Goal: Task Accomplishment & Management: Use online tool/utility

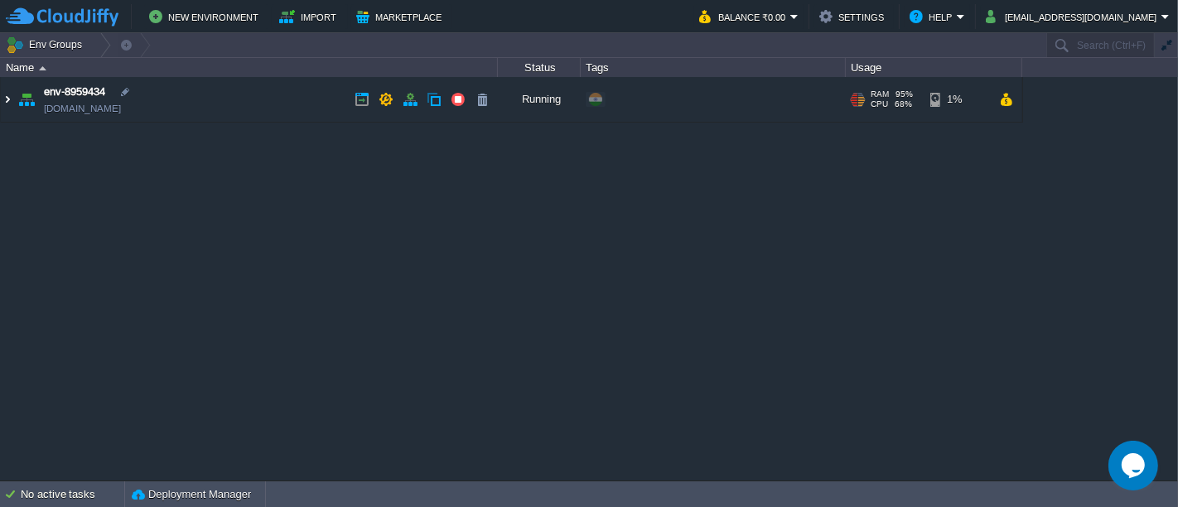
click at [2, 99] on img at bounding box center [7, 99] width 13 height 45
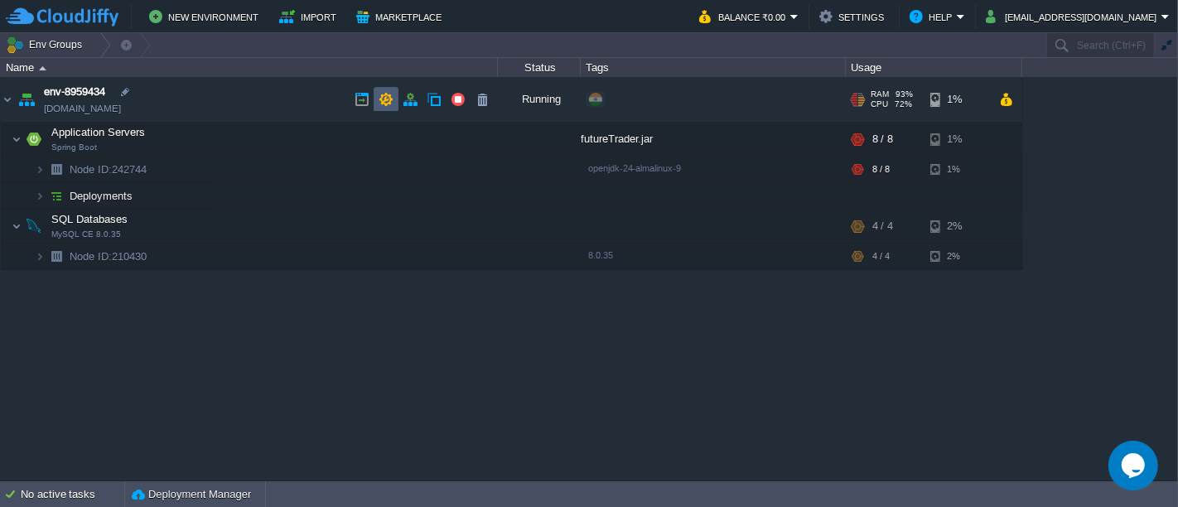
click at [394, 103] on td at bounding box center [385, 99] width 25 height 25
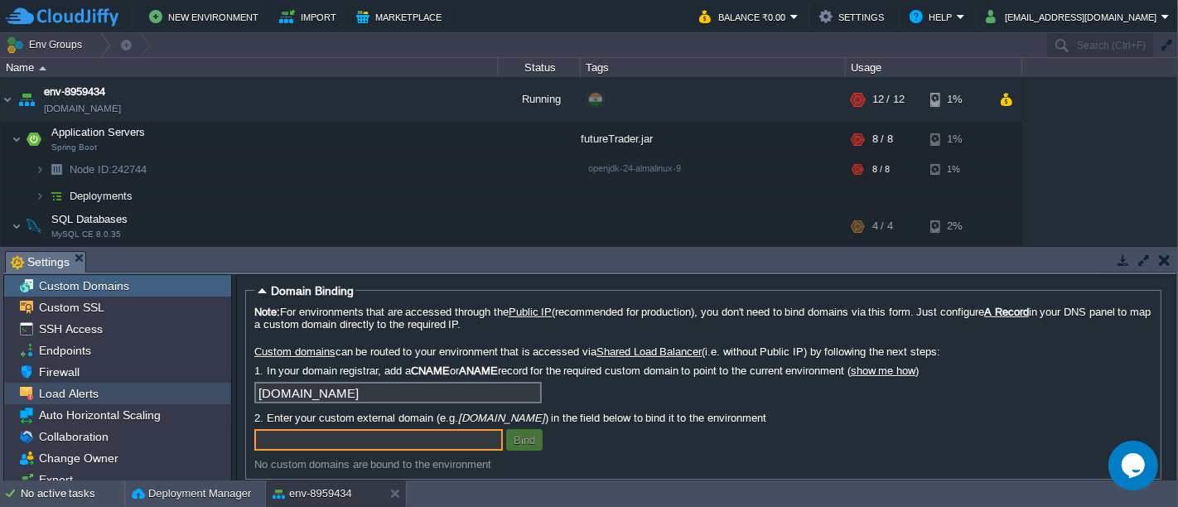
click at [132, 396] on div "Load Alerts" at bounding box center [117, 394] width 227 height 22
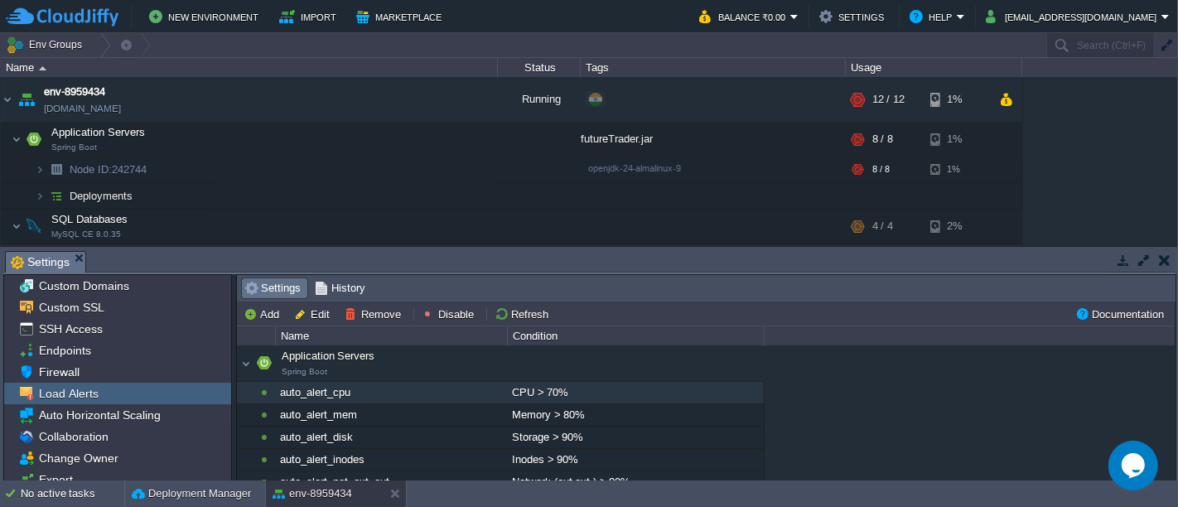
click at [393, 387] on div "auto_alert_cpu" at bounding box center [391, 393] width 230 height 22
click at [440, 315] on button "Disable" at bounding box center [449, 313] width 57 height 15
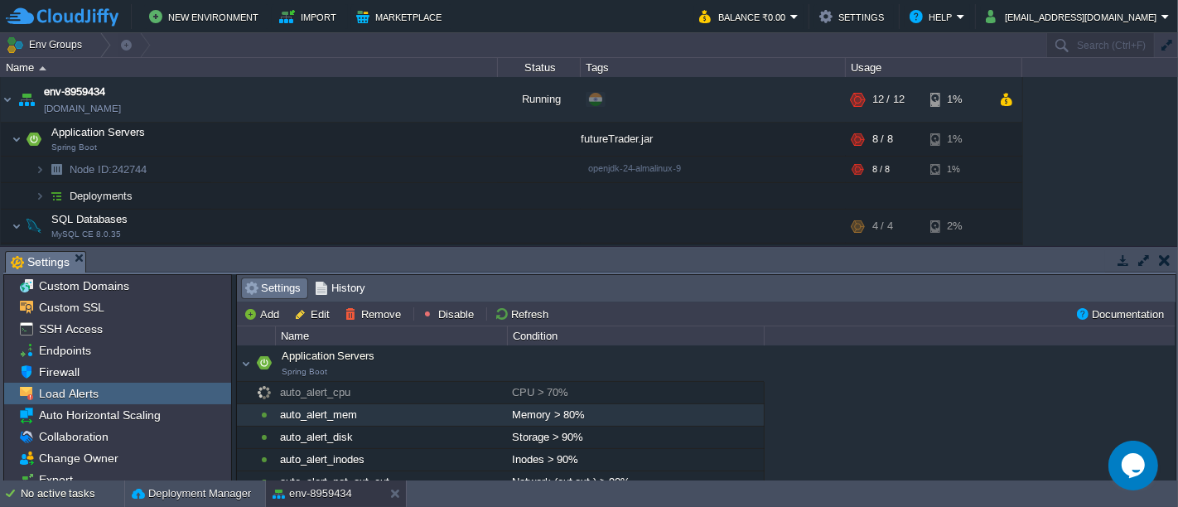
click at [440, 404] on div "auto_alert_mem" at bounding box center [391, 415] width 230 height 22
click at [447, 315] on button "Disable" at bounding box center [449, 313] width 57 height 15
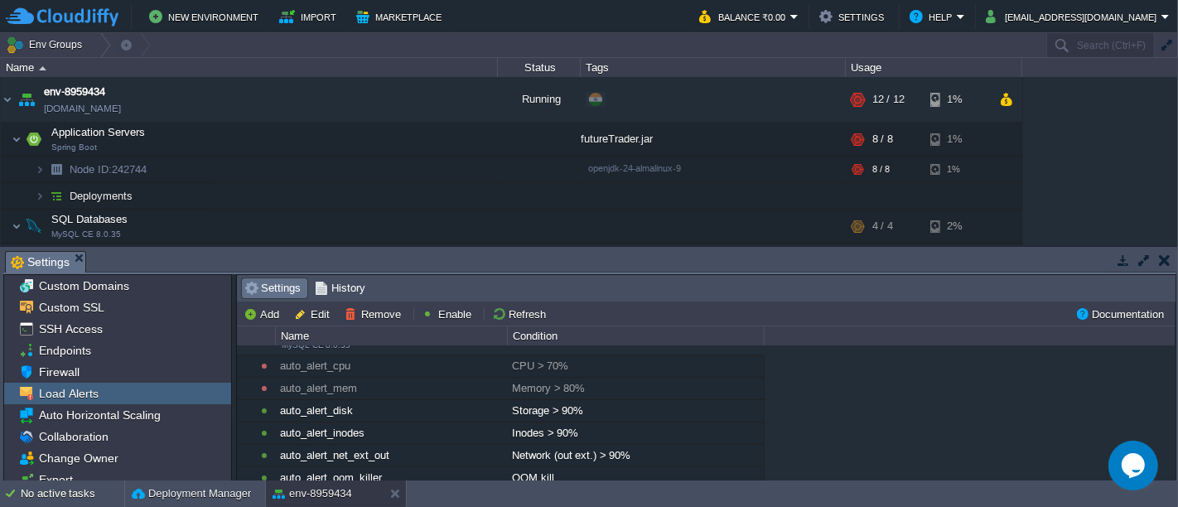
scroll to position [201, 0]
click at [1166, 263] on button "button" at bounding box center [1164, 260] width 12 height 15
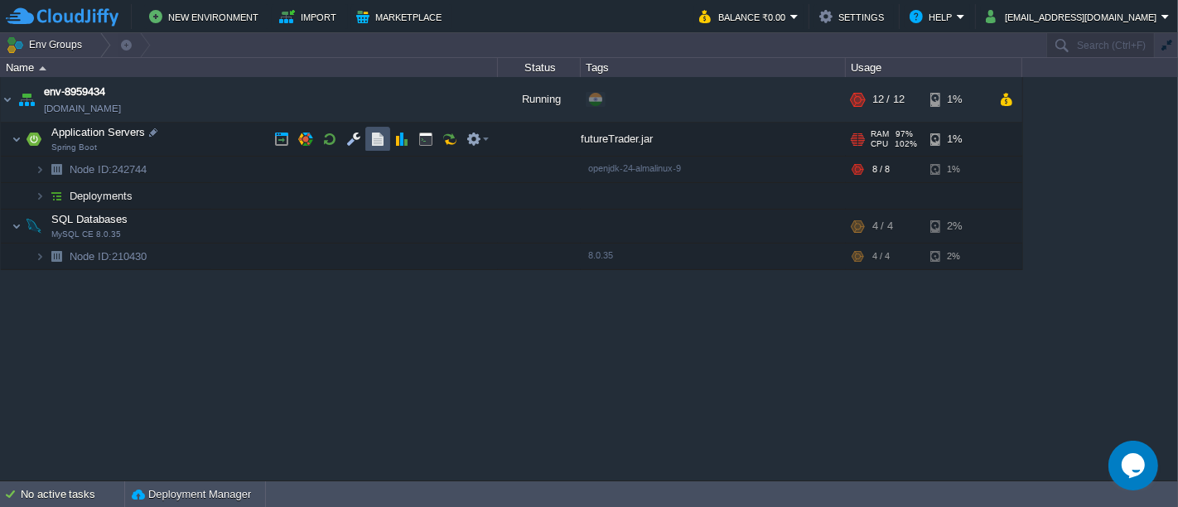
click at [378, 133] on button "button" at bounding box center [377, 139] width 15 height 15
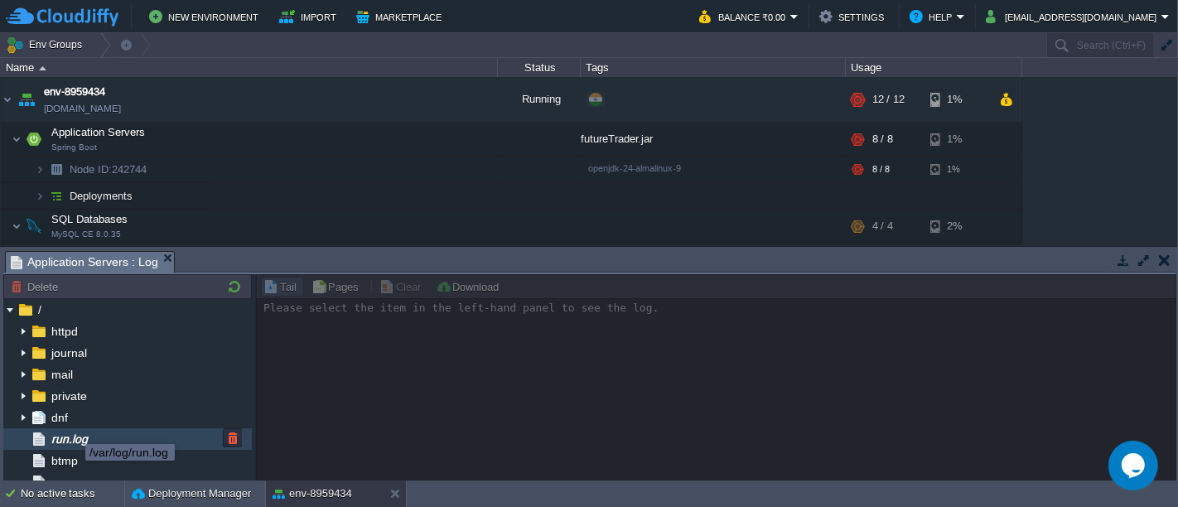
click at [73, 431] on span "run.log" at bounding box center [69, 438] width 42 height 15
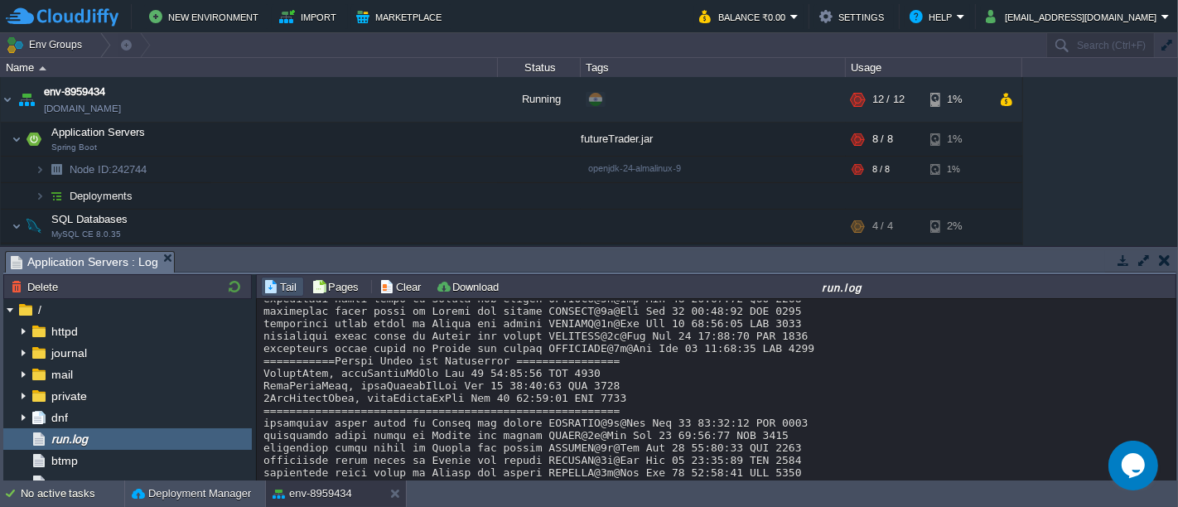
scroll to position [10980, 0]
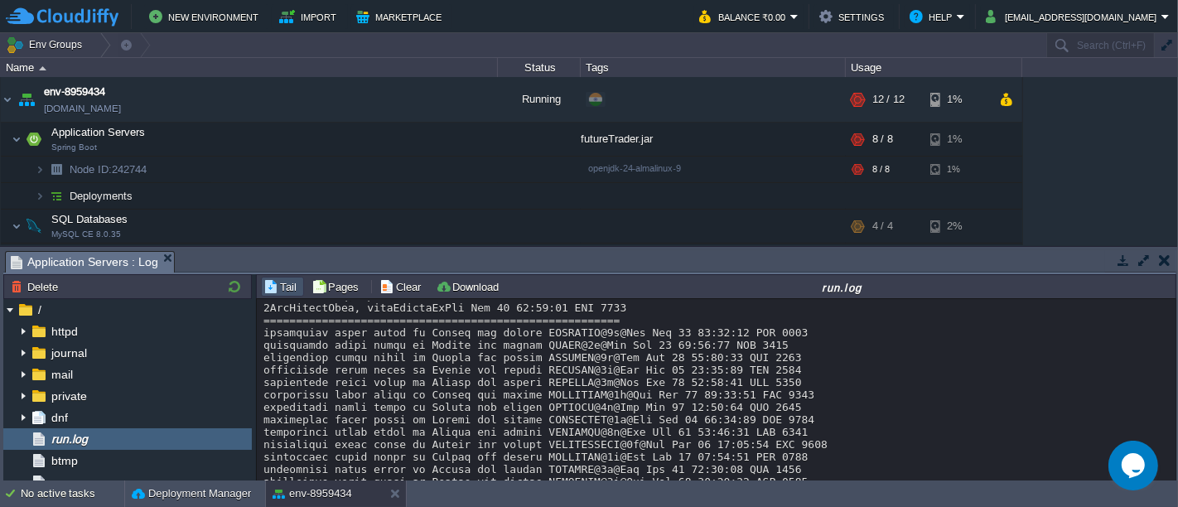
click at [1120, 262] on button "button" at bounding box center [1122, 260] width 15 height 15
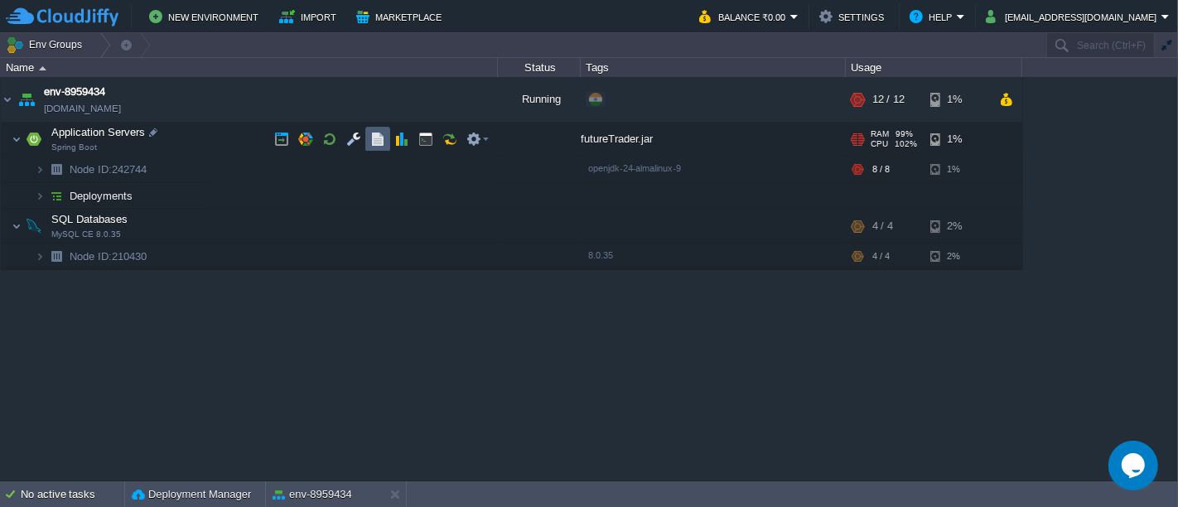
click at [373, 131] on td at bounding box center [377, 139] width 25 height 25
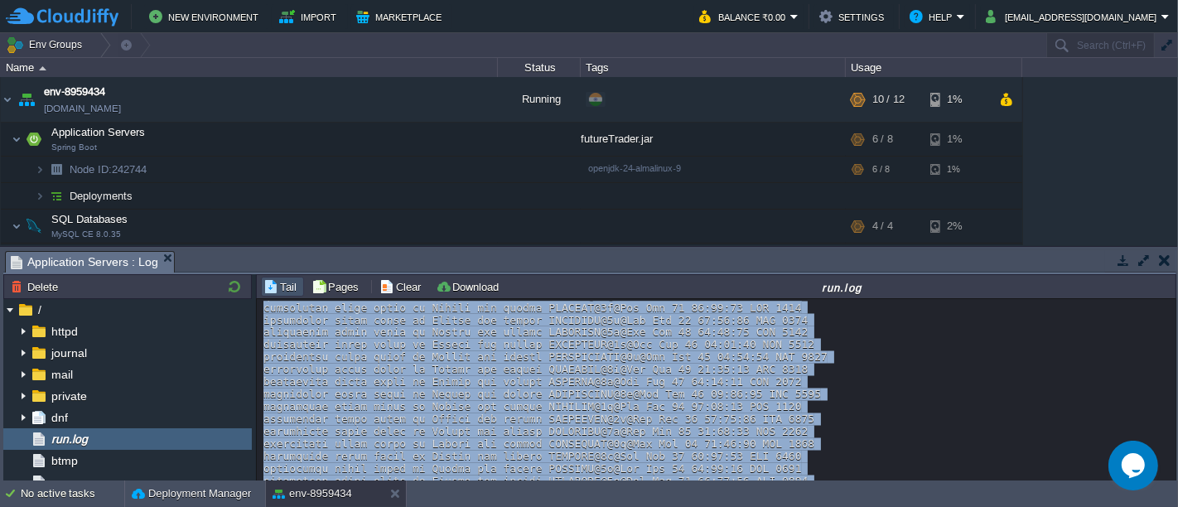
drag, startPoint x: 1166, startPoint y: 439, endPoint x: 1161, endPoint y: 503, distance: 64.8
click at [1161, 503] on body "New Environment Import Marketplace Bonus ₹0.00 Upgrade Account Balance ₹0.00 Se…" at bounding box center [589, 253] width 1178 height 507
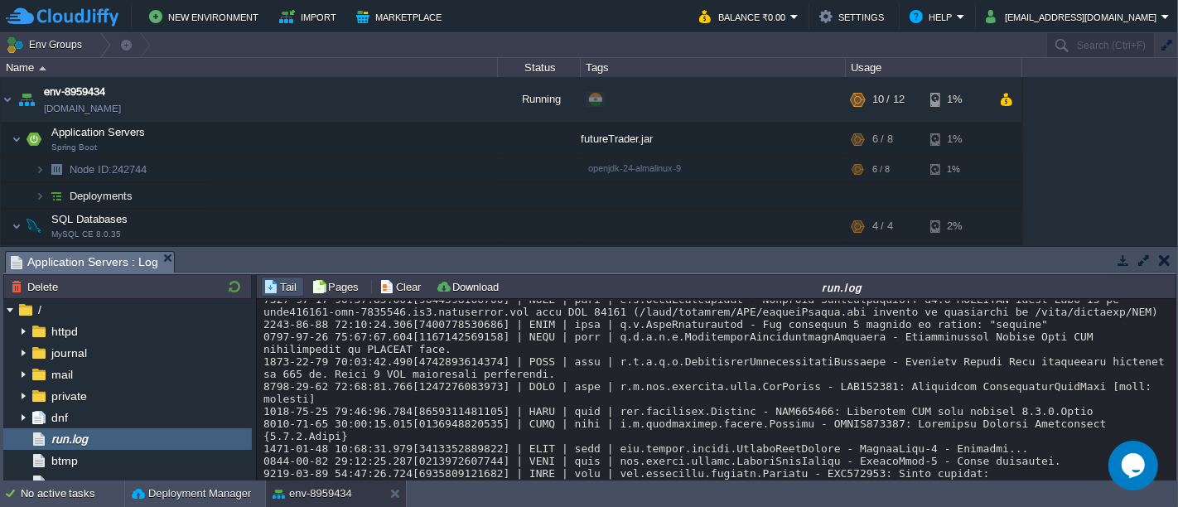
scroll to position [14085, 0]
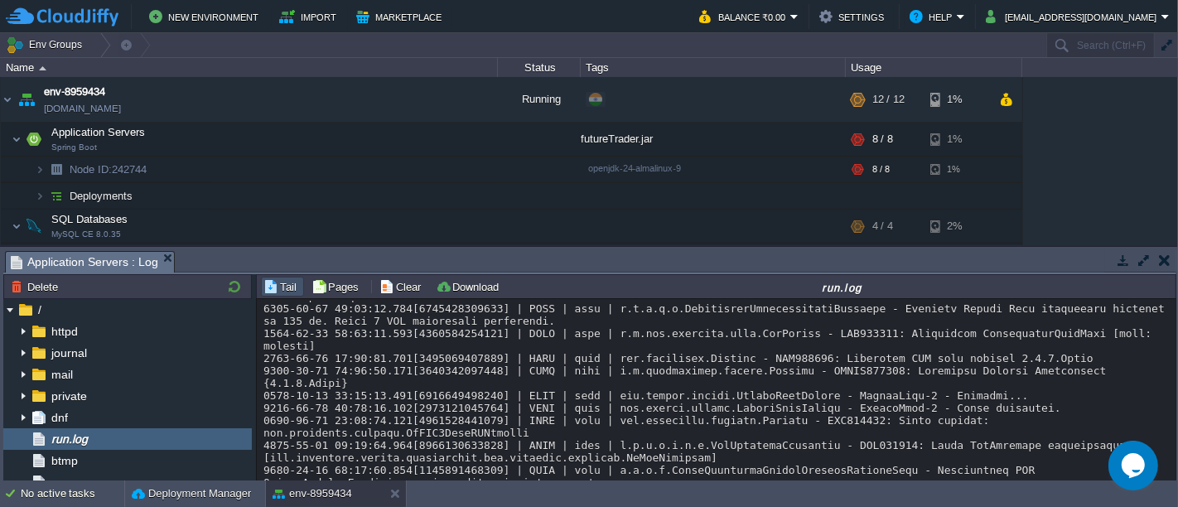
drag, startPoint x: 1173, startPoint y: 455, endPoint x: 1173, endPoint y: 467, distance: 12.4
click at [1173, 467] on div "Loading..." at bounding box center [717, 391] width 920 height 184
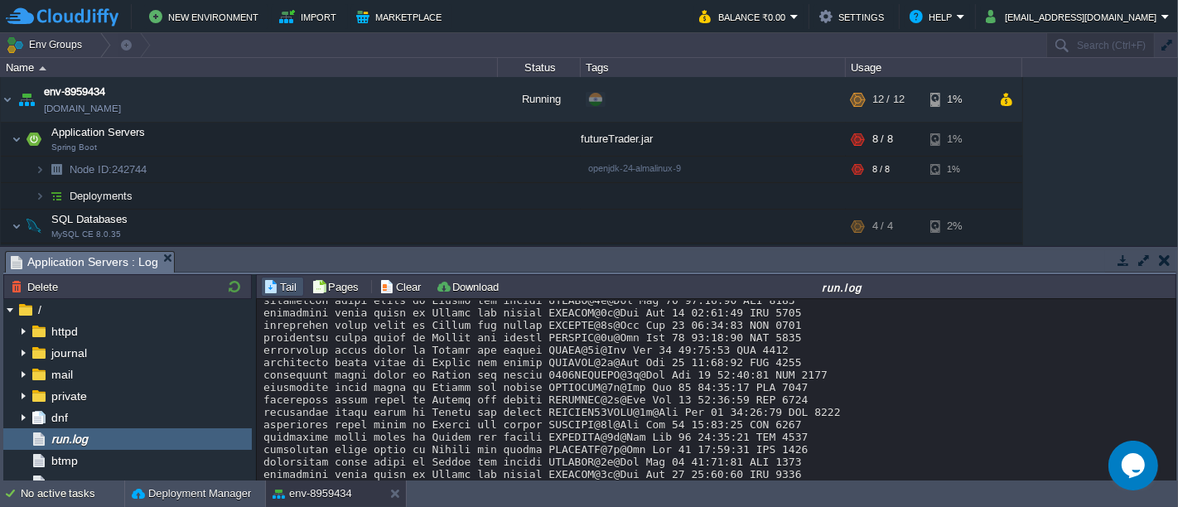
scroll to position [16342, 0]
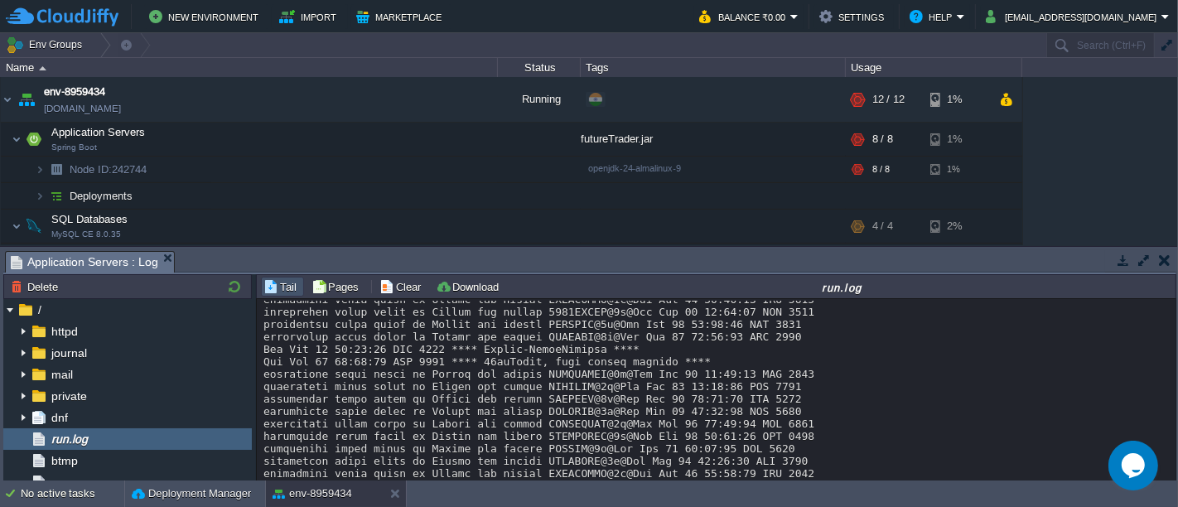
drag, startPoint x: 1174, startPoint y: 442, endPoint x: 1173, endPoint y: 465, distance: 22.4
click at [1173, 465] on div "Loading..." at bounding box center [717, 391] width 920 height 184
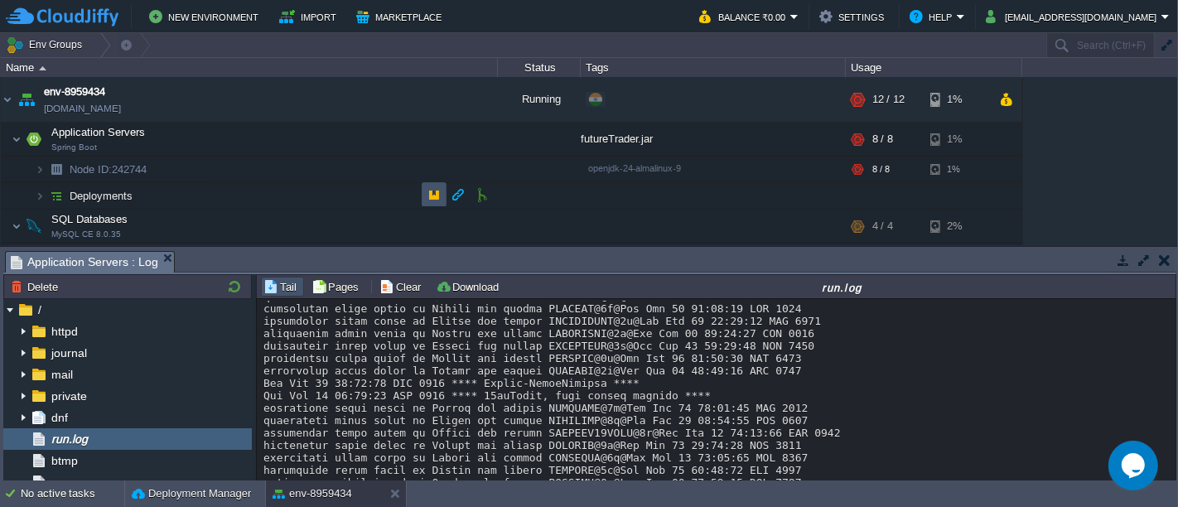
click at [433, 195] on button "button" at bounding box center [433, 194] width 15 height 15
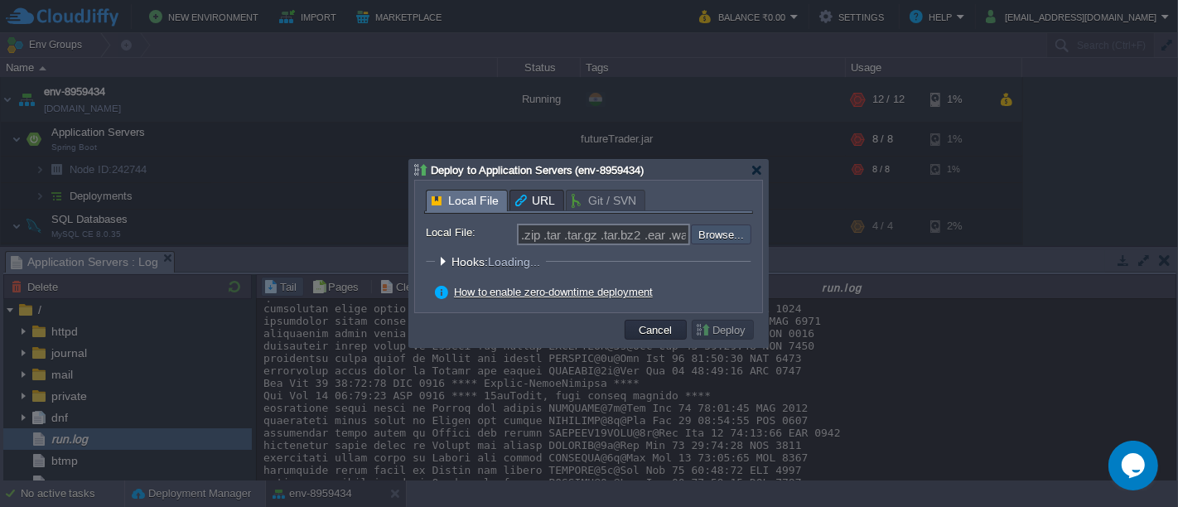
click at [717, 242] on input "file" at bounding box center [647, 233] width 210 height 19
type input "C:\fakepath\futureTrader.jar"
type input "futureTrader.jar"
click at [721, 326] on button "Deploy" at bounding box center [722, 329] width 55 height 15
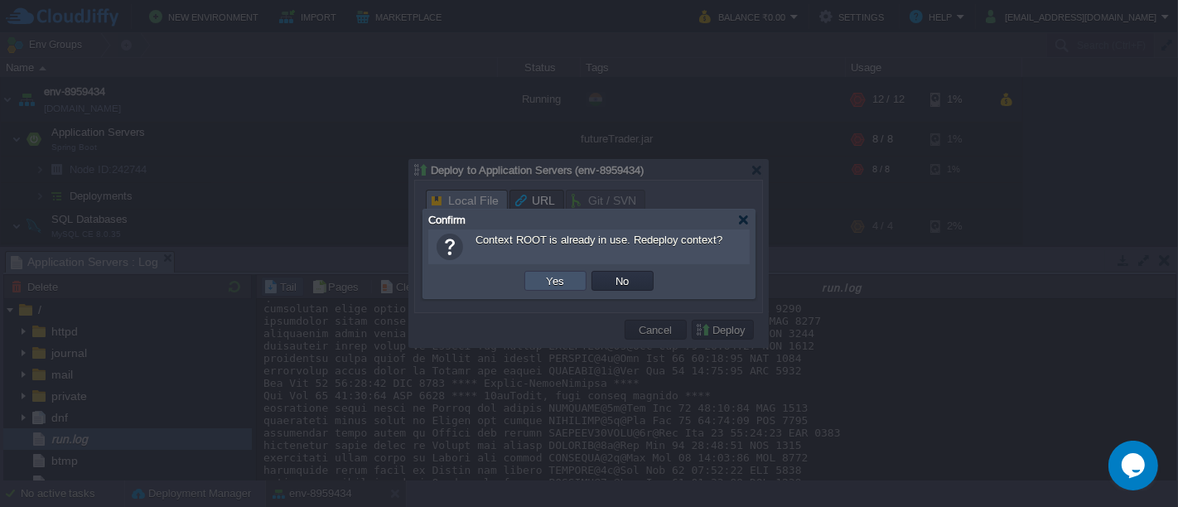
click at [558, 278] on button "Yes" at bounding box center [556, 280] width 28 height 15
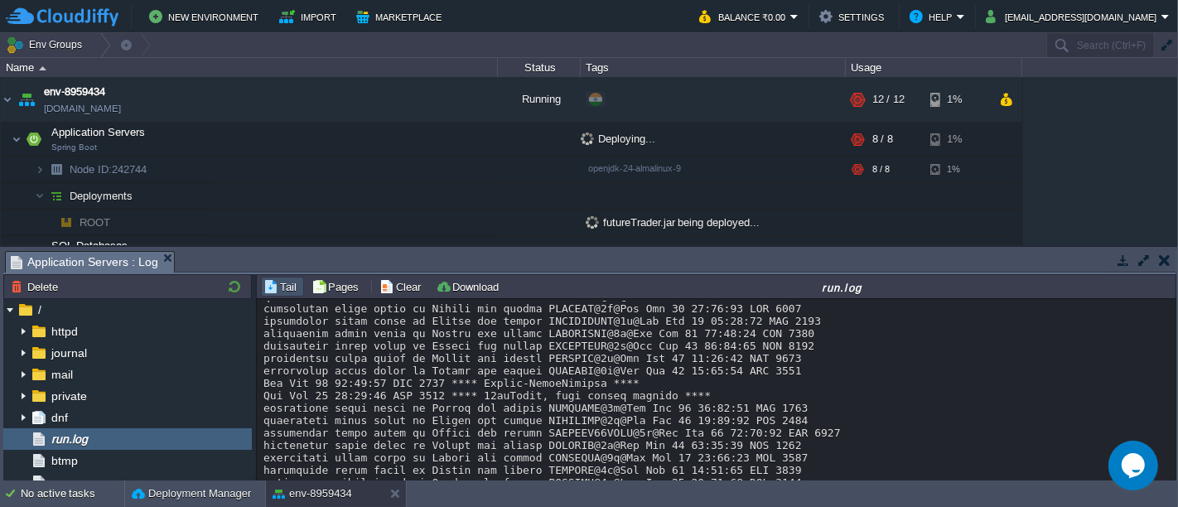
scroll to position [19336, 0]
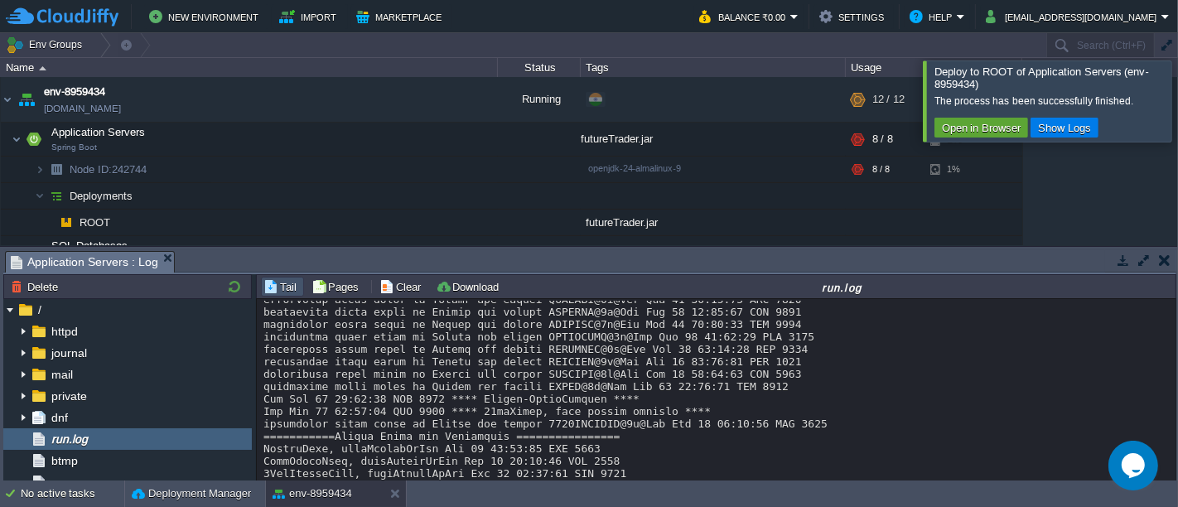
click at [1177, 91] on div at bounding box center [1197, 100] width 0 height 80
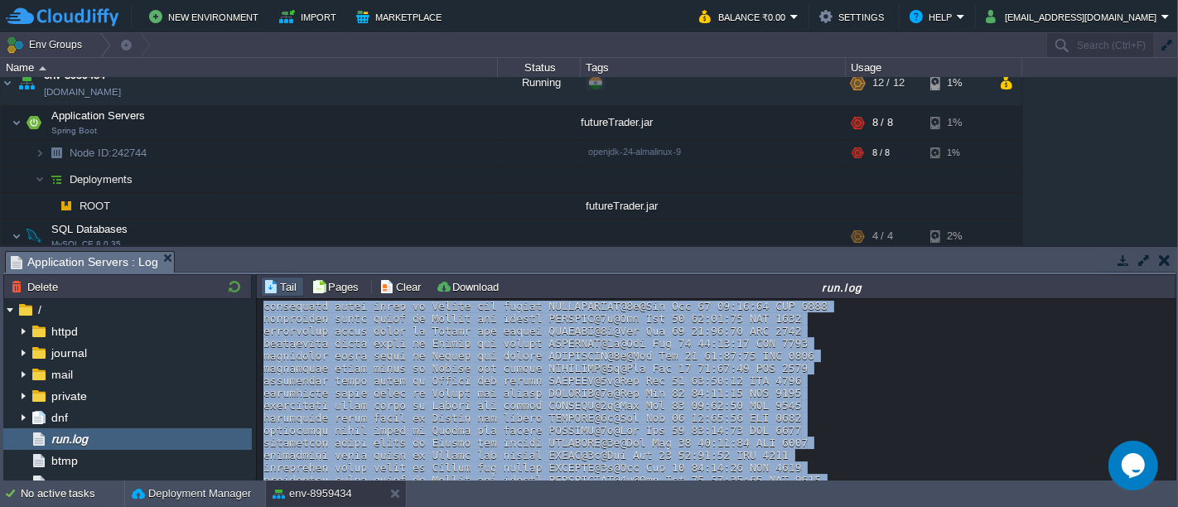
scroll to position [20930, 0]
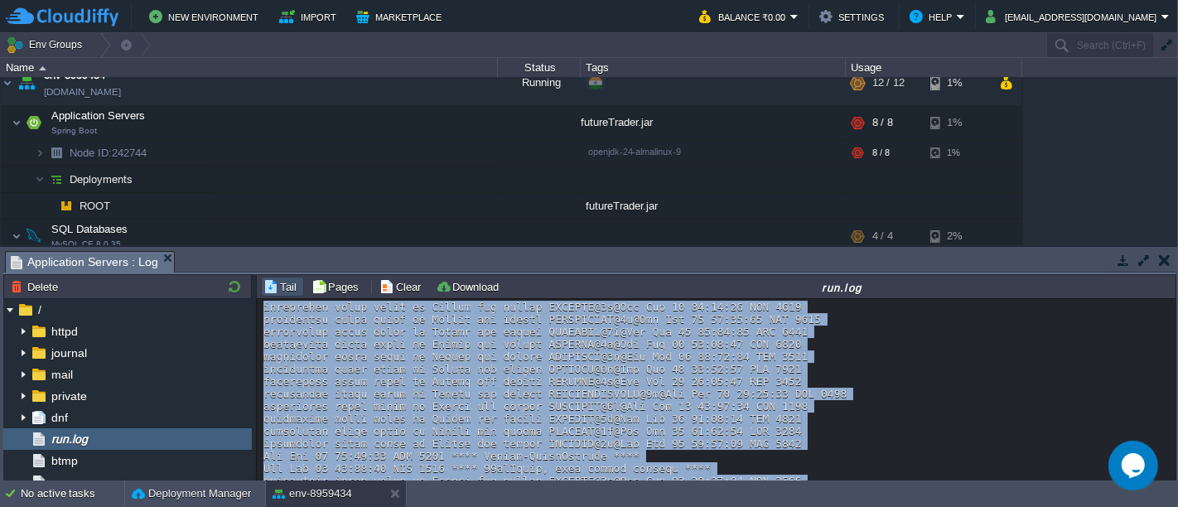
drag, startPoint x: 1173, startPoint y: 467, endPoint x: 1173, endPoint y: 510, distance: 43.1
click at [1173, 506] on html "New Environment Import Marketplace Bonus ₹0.00 Upgrade Account Balance ₹0.00 Se…" at bounding box center [589, 253] width 1178 height 507
click at [381, 292] on button "Clear" at bounding box center [402, 286] width 46 height 15
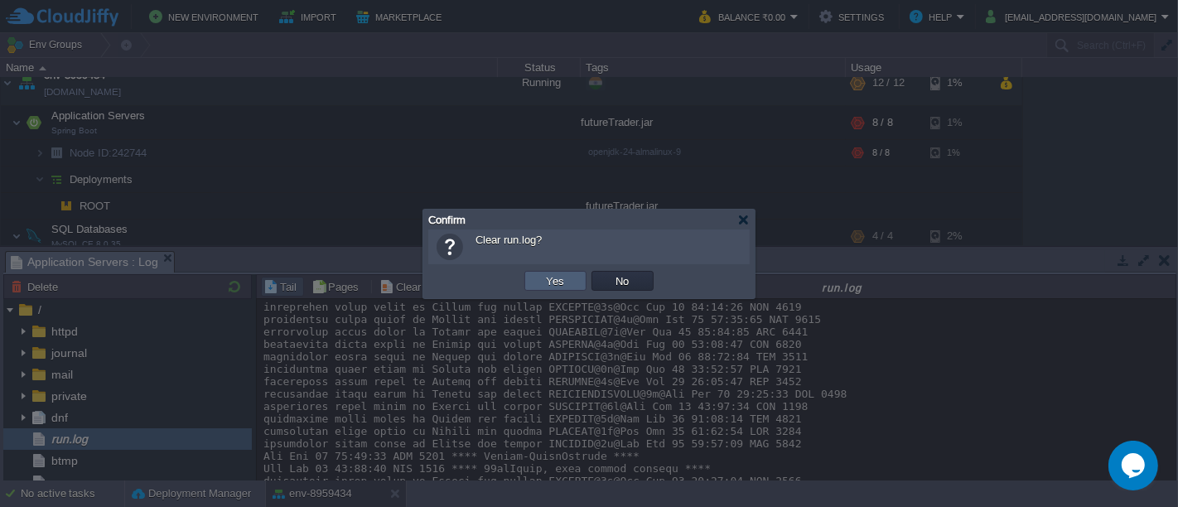
click at [537, 274] on td "Yes" at bounding box center [555, 281] width 62 height 20
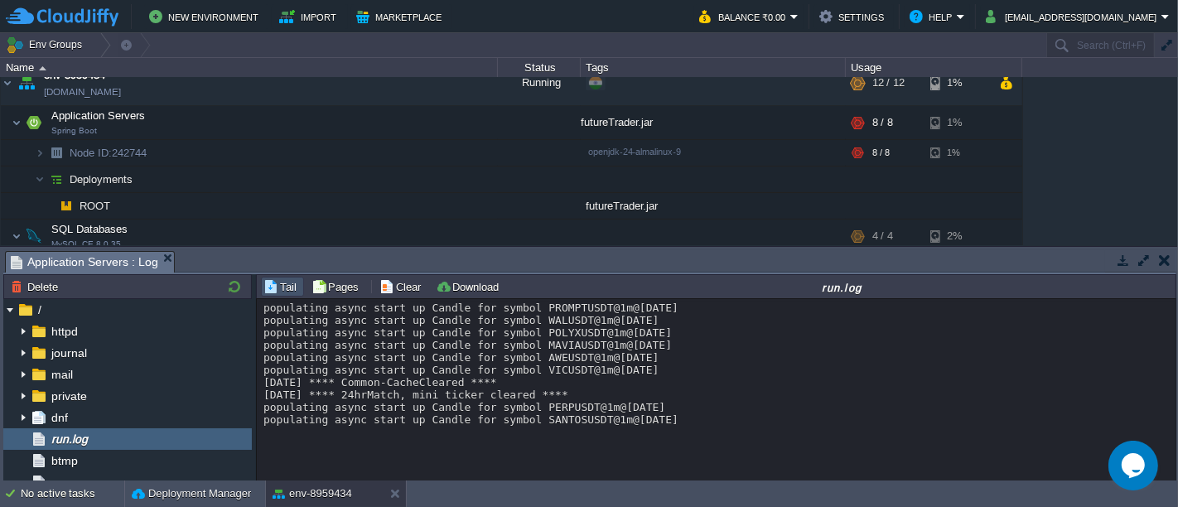
scroll to position [0, 0]
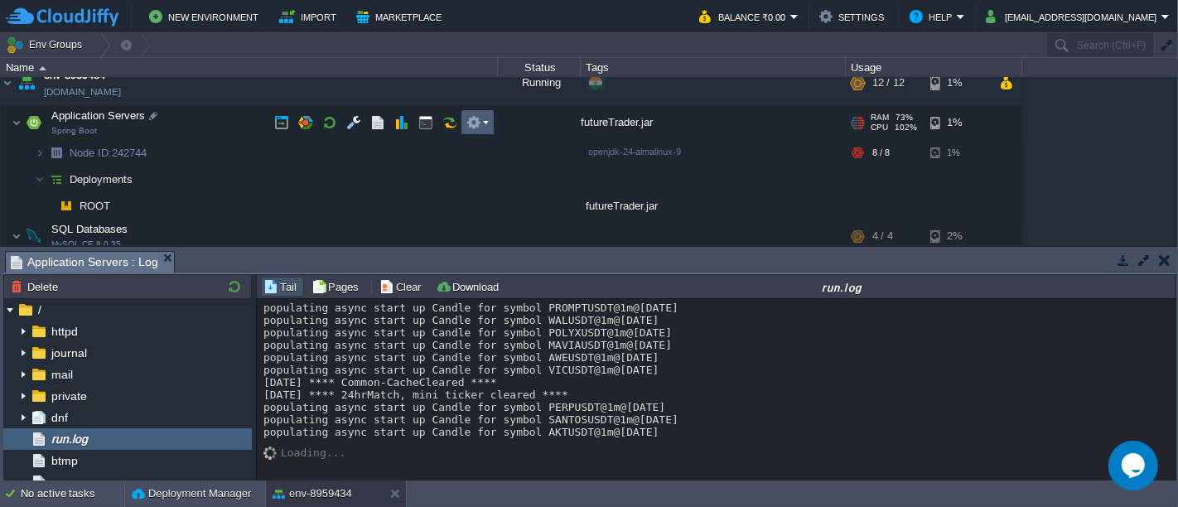
click at [492, 128] on td at bounding box center [477, 122] width 33 height 25
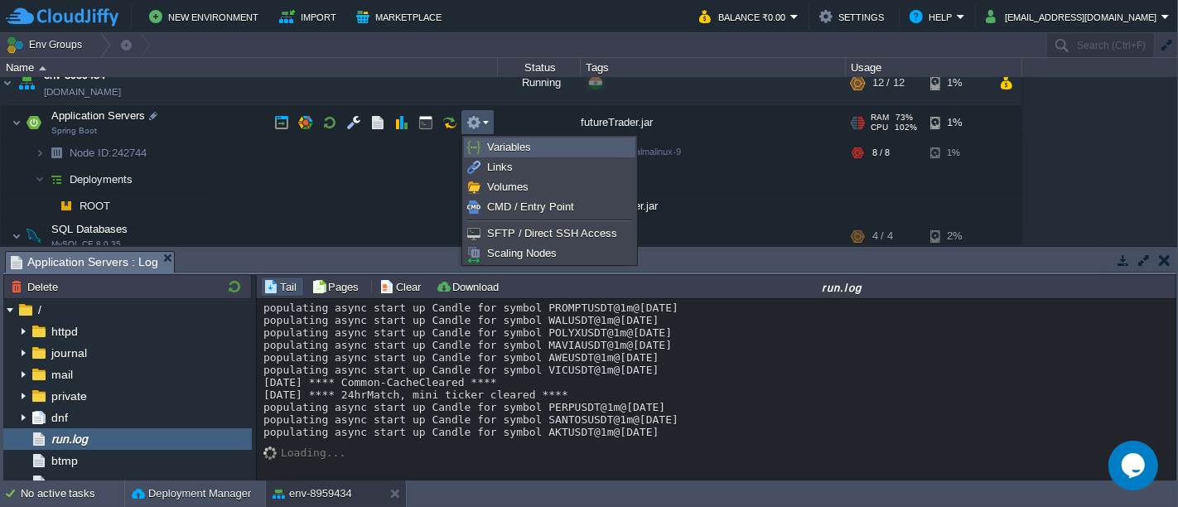
click at [492, 141] on span "Variables" at bounding box center [509, 147] width 44 height 12
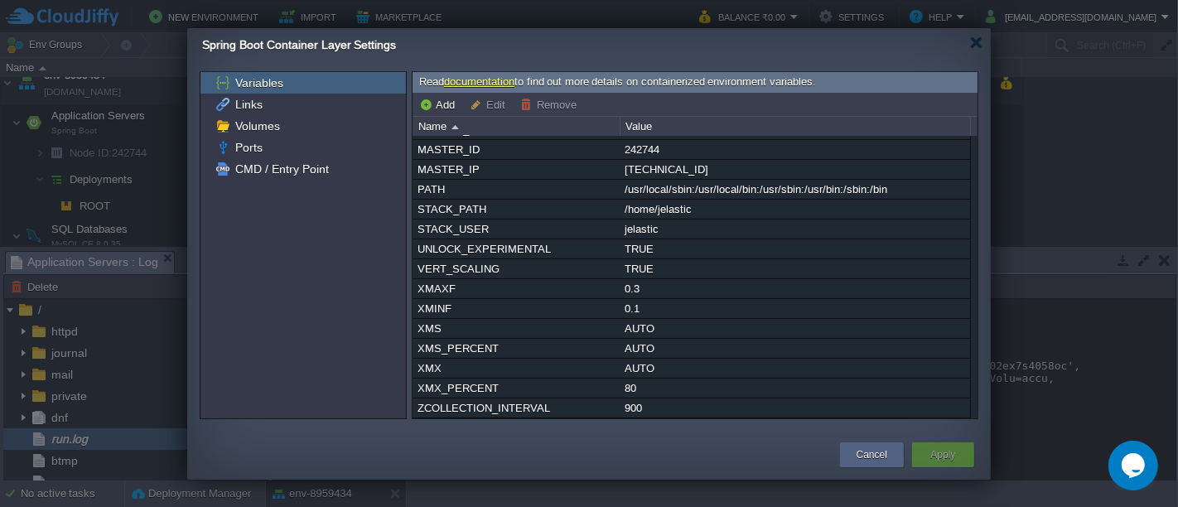
scroll to position [235, 0]
click at [979, 47] on div at bounding box center [976, 42] width 12 height 12
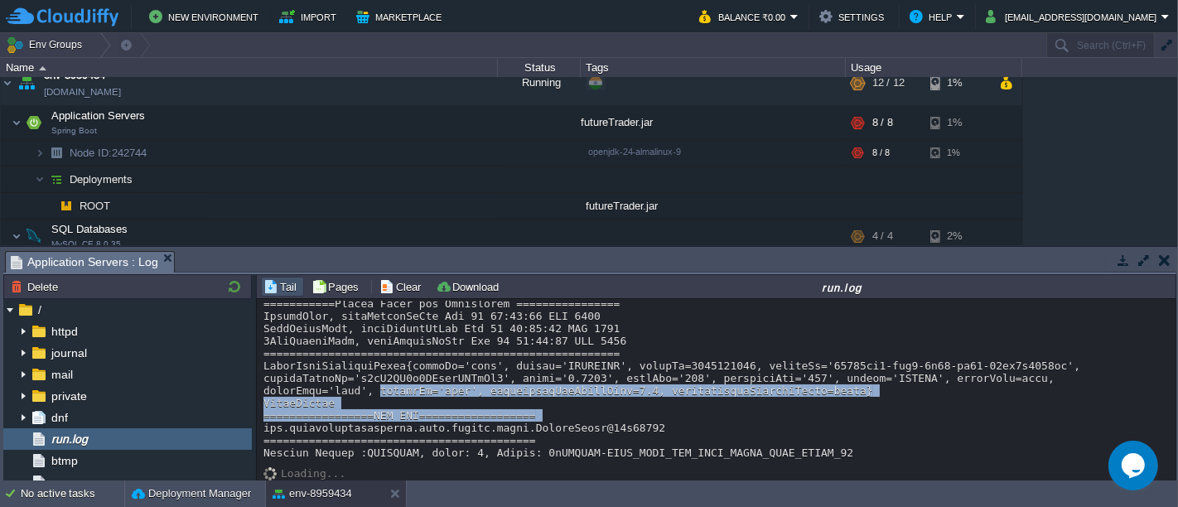
drag, startPoint x: 1166, startPoint y: 415, endPoint x: 1164, endPoint y: 375, distance: 39.8
click at [1164, 375] on div "Loading..." at bounding box center [717, 391] width 920 height 184
click at [1134, 396] on div at bounding box center [716, 279] width 907 height 360
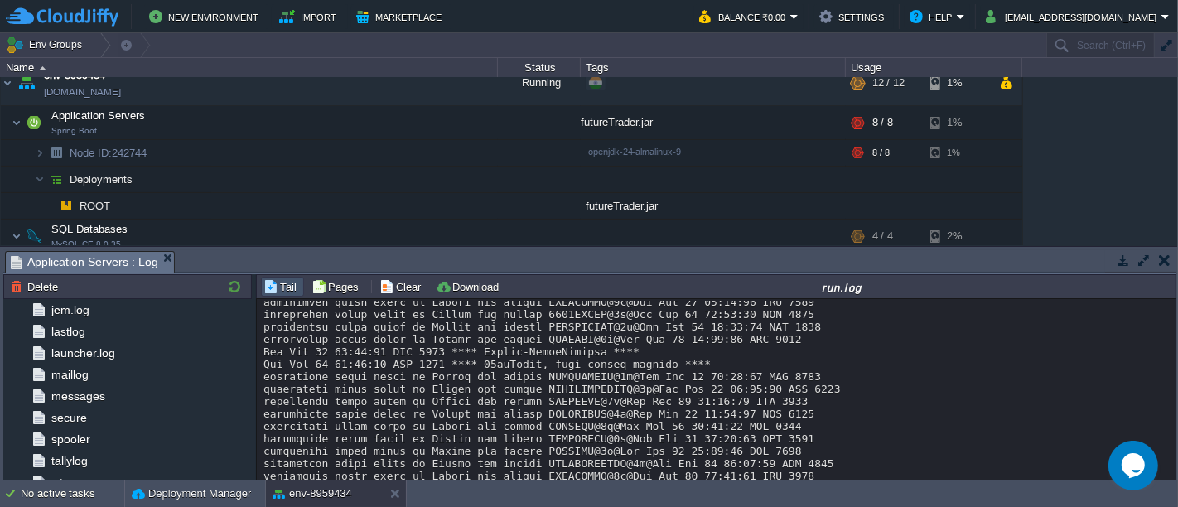
scroll to position [1633, 0]
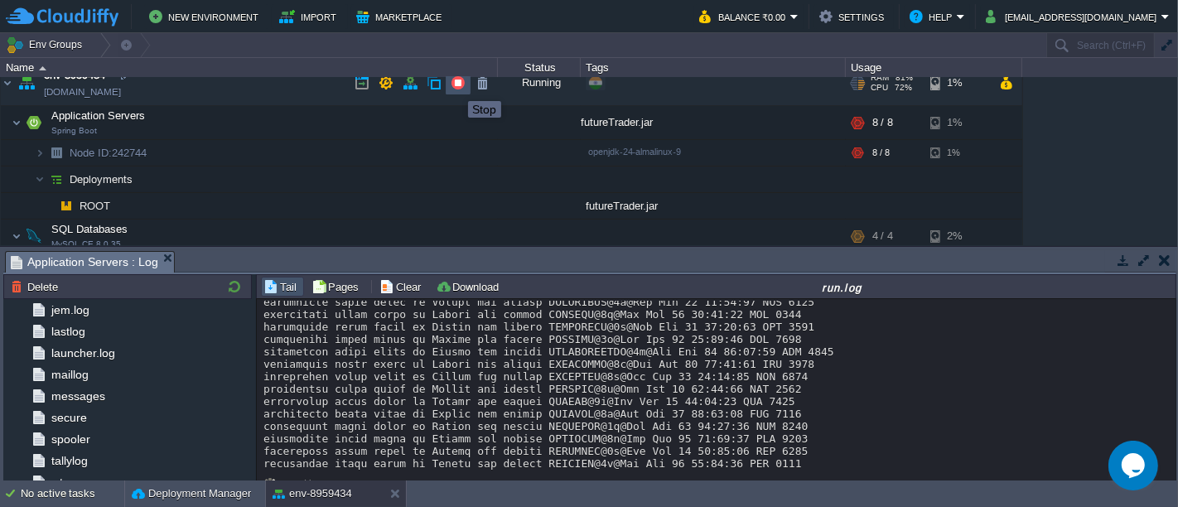
click at [455, 86] on button "button" at bounding box center [457, 82] width 15 height 15
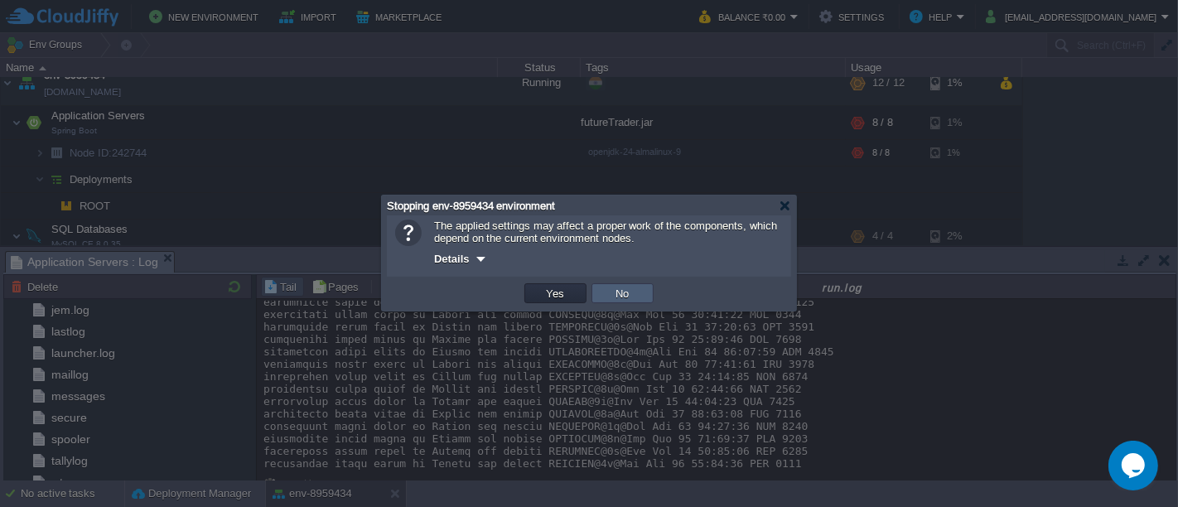
click at [643, 297] on td "No" at bounding box center [622, 293] width 62 height 20
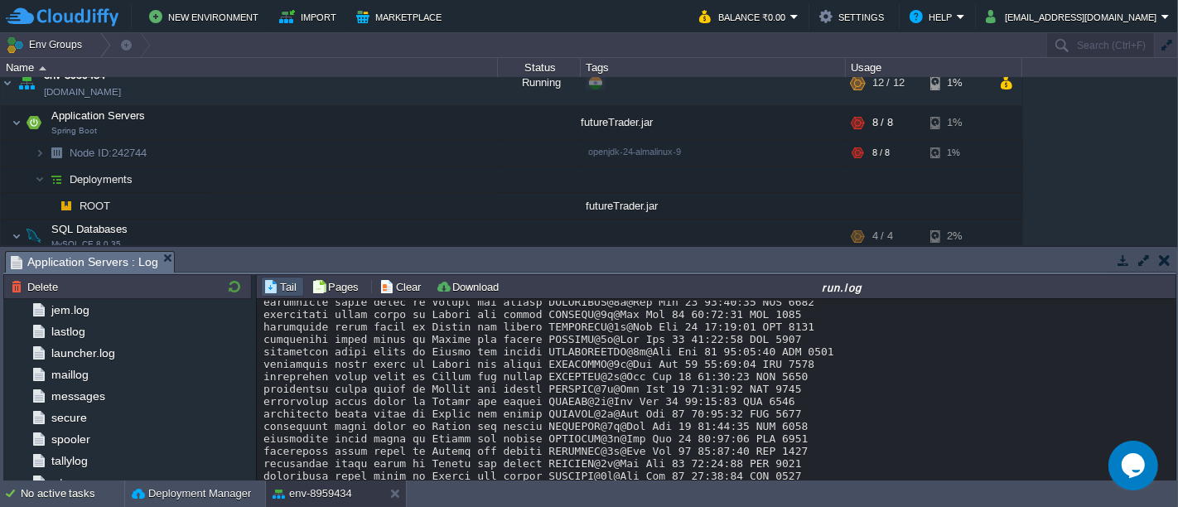
scroll to position [1682, 0]
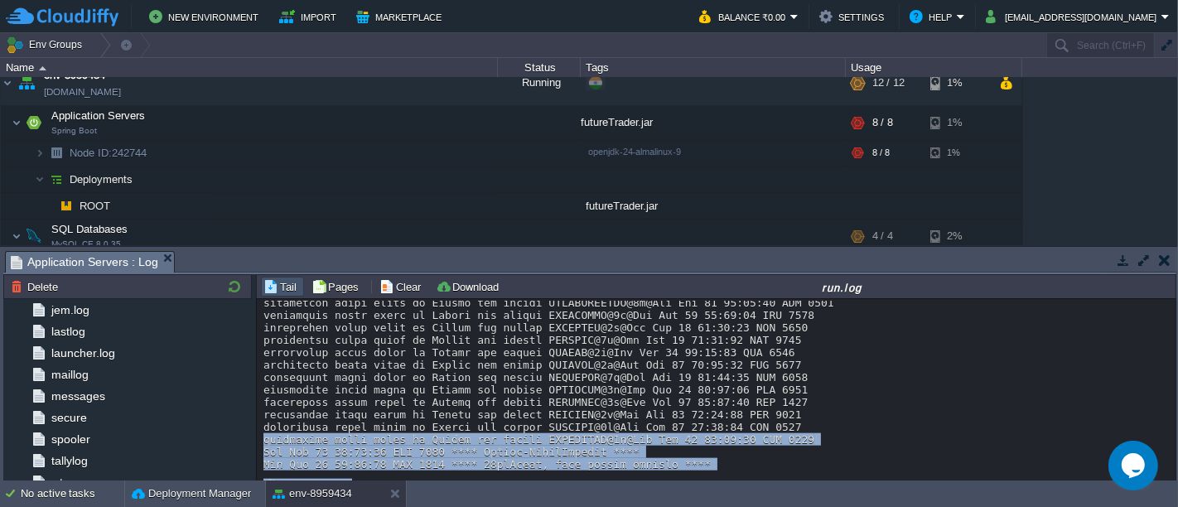
drag, startPoint x: 1173, startPoint y: 468, endPoint x: 1173, endPoint y: 495, distance: 27.3
click at [1173, 495] on body "New Environment Import Marketplace Bonus ₹0.00 Upgrade Account Balance ₹0.00 Se…" at bounding box center [589, 253] width 1178 height 507
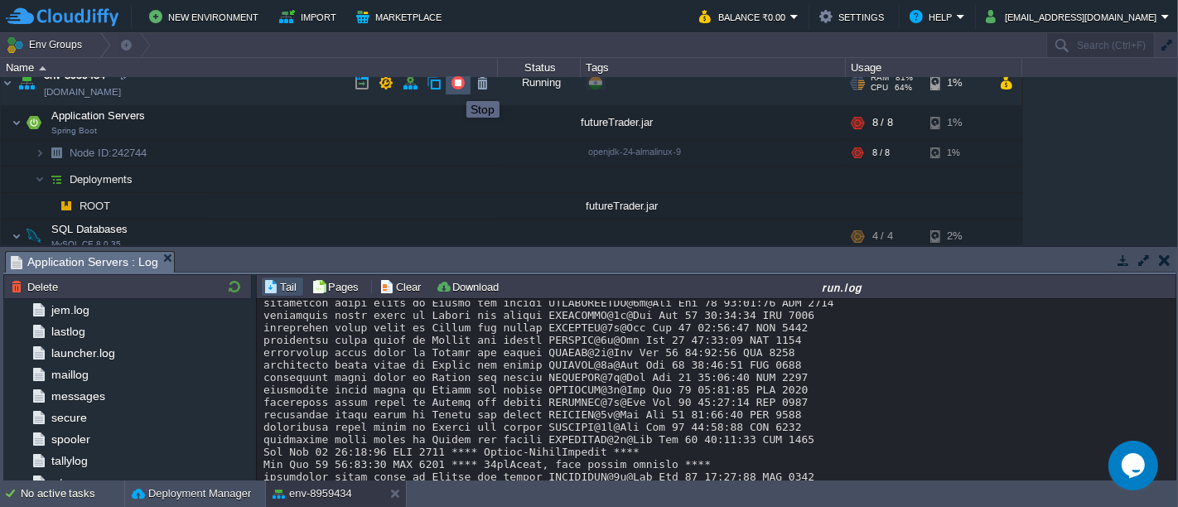
click at [454, 86] on button "button" at bounding box center [457, 82] width 15 height 15
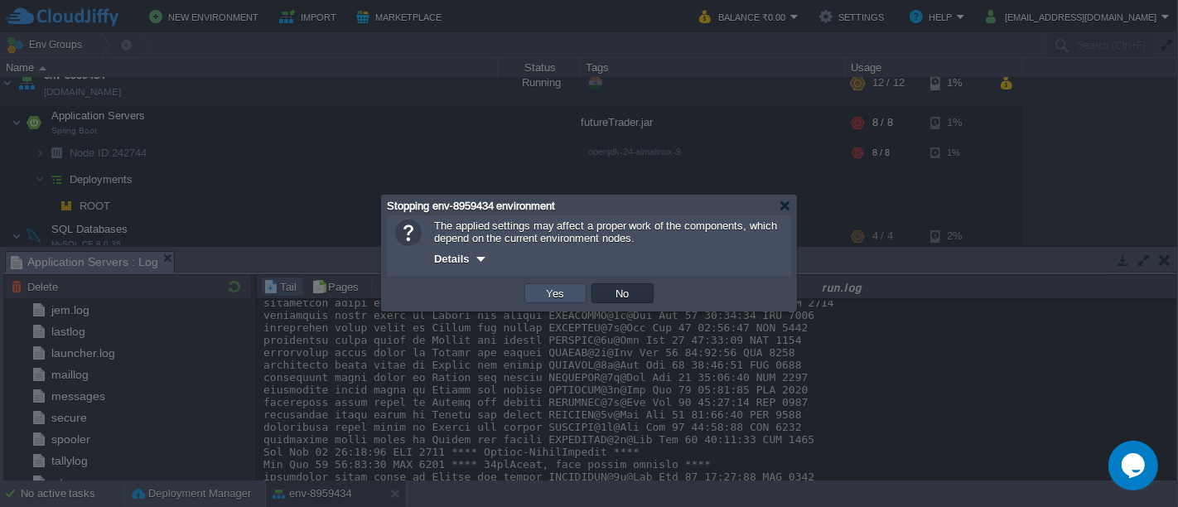
click at [566, 296] on button "Yes" at bounding box center [556, 293] width 28 height 15
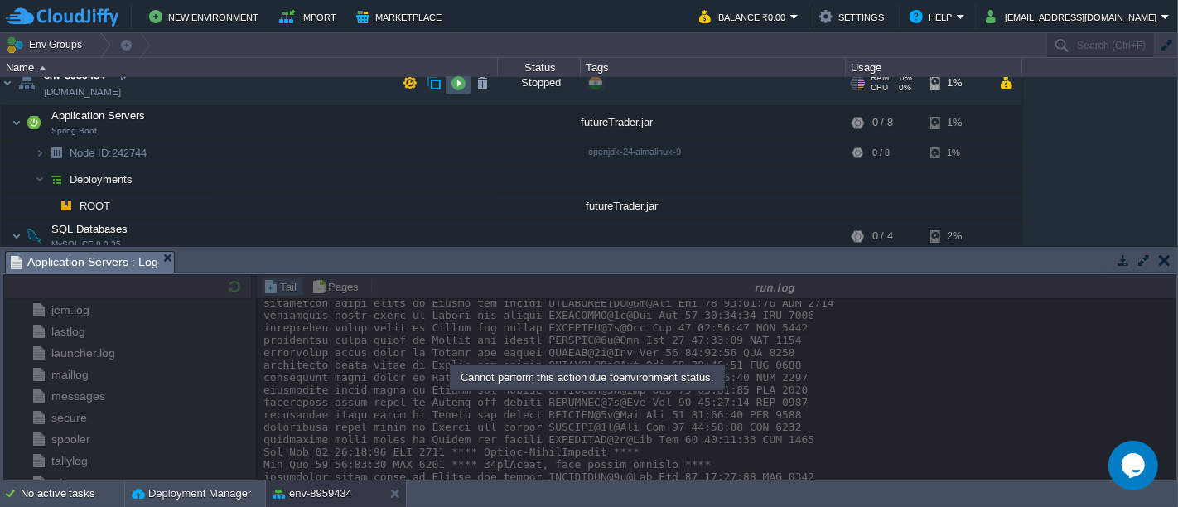
click at [455, 89] on button "button" at bounding box center [457, 82] width 15 height 15
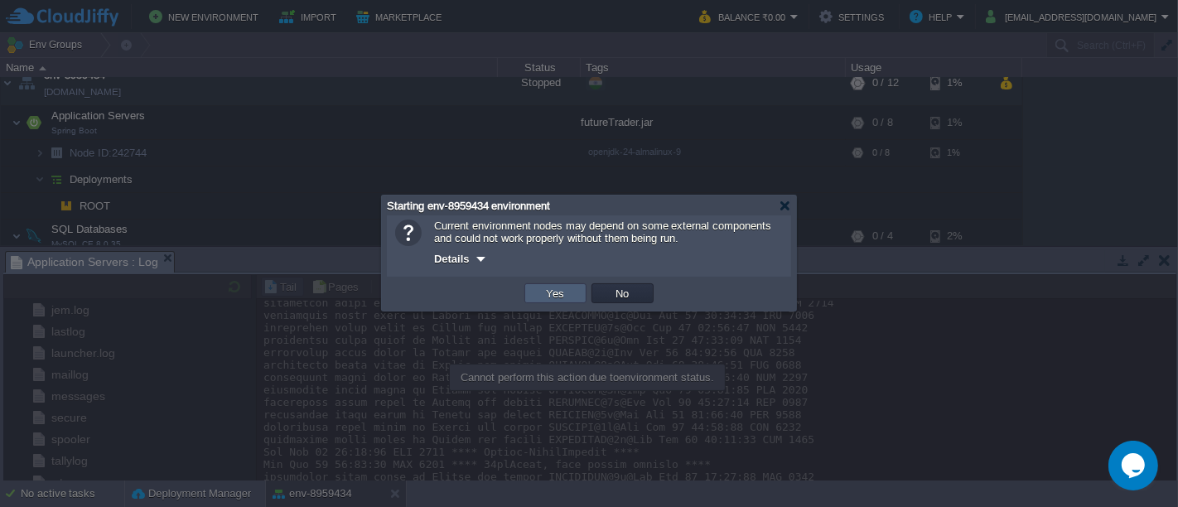
drag, startPoint x: 559, startPoint y: 306, endPoint x: 567, endPoint y: 296, distance: 12.3
click at [567, 296] on td "Yes" at bounding box center [555, 293] width 67 height 25
click at [567, 296] on button "Yes" at bounding box center [556, 293] width 28 height 15
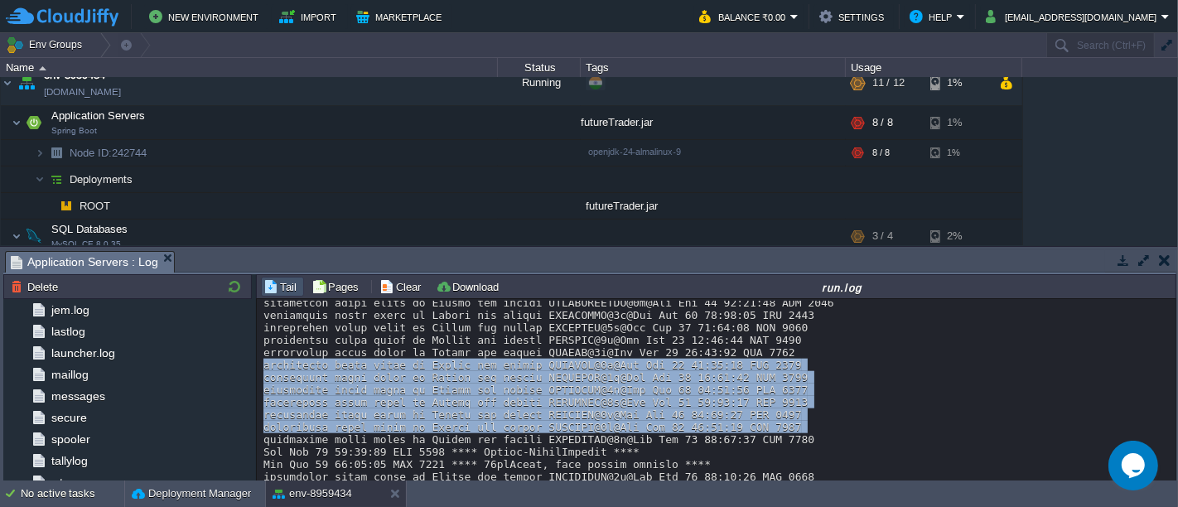
drag, startPoint x: 1175, startPoint y: 342, endPoint x: 1173, endPoint y: 409, distance: 67.1
click at [1173, 409] on div "Tail Pages Clear Download run.log Loading... Page of 1" at bounding box center [716, 378] width 920 height 208
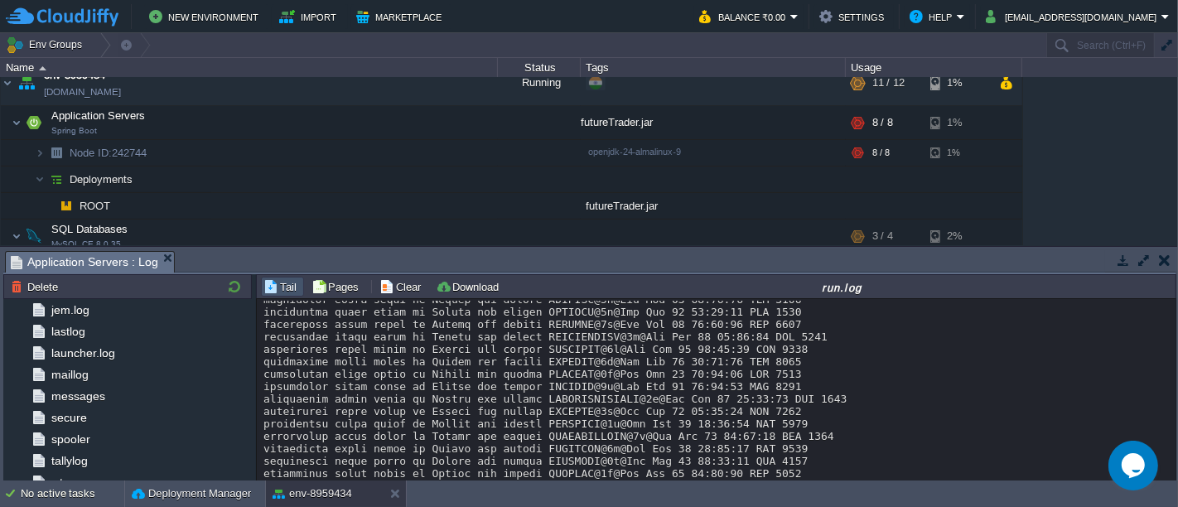
scroll to position [8086, 0]
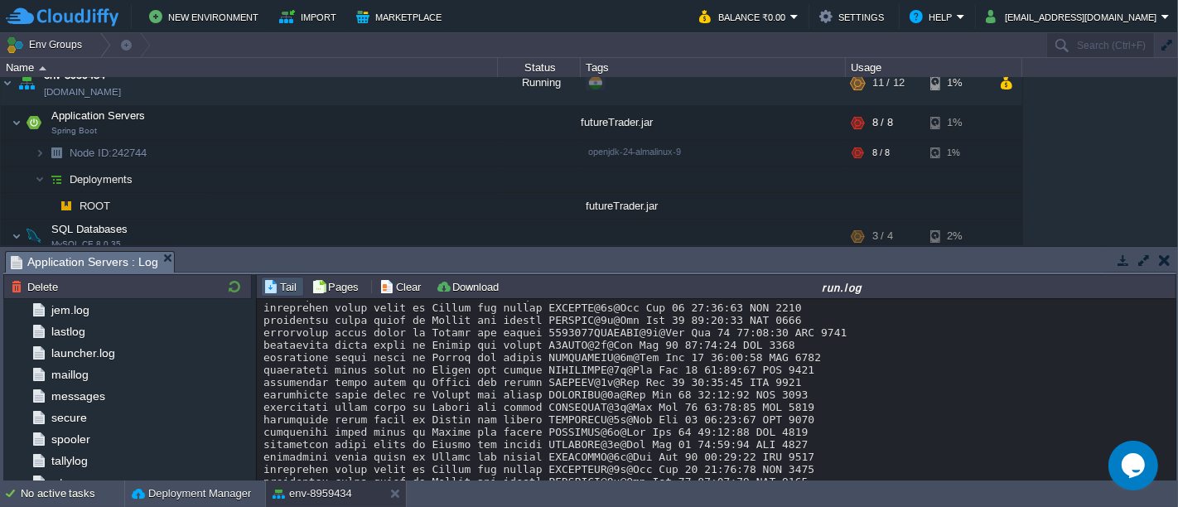
click at [1168, 262] on button "button" at bounding box center [1164, 260] width 12 height 15
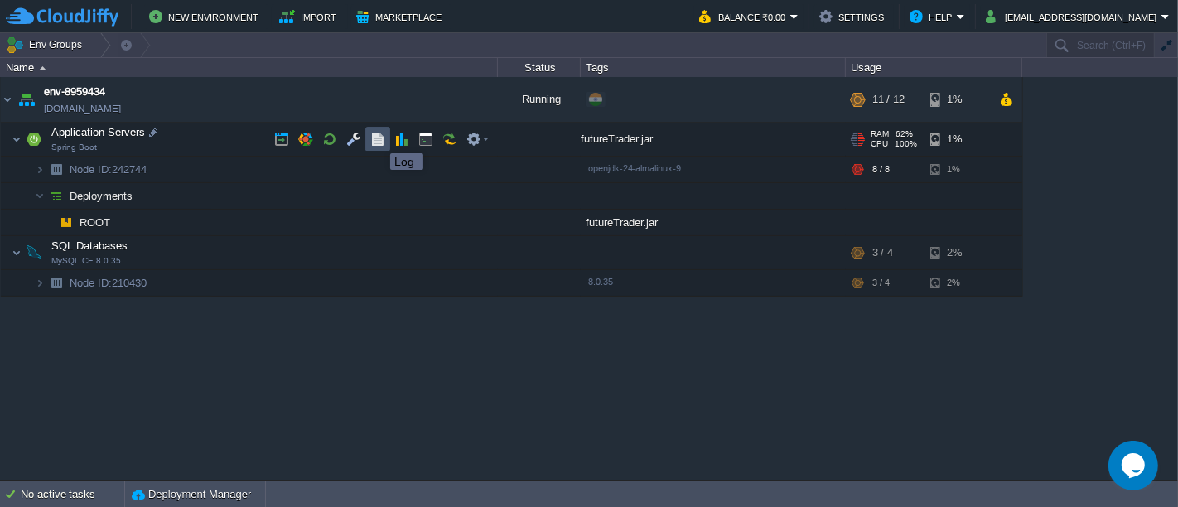
click at [377, 138] on button "button" at bounding box center [377, 139] width 15 height 15
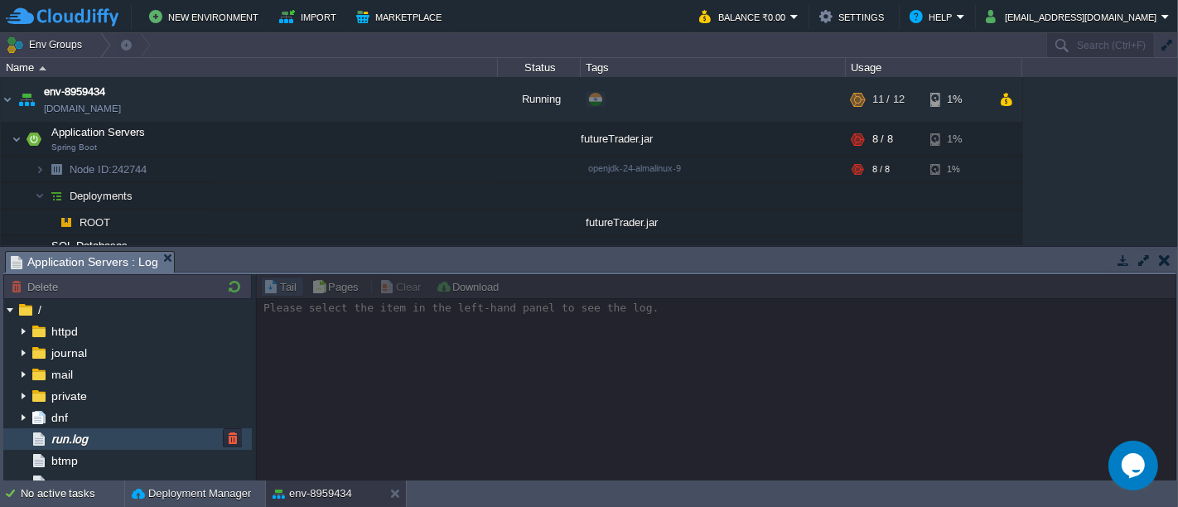
click at [84, 439] on span "run.log" at bounding box center [69, 438] width 42 height 15
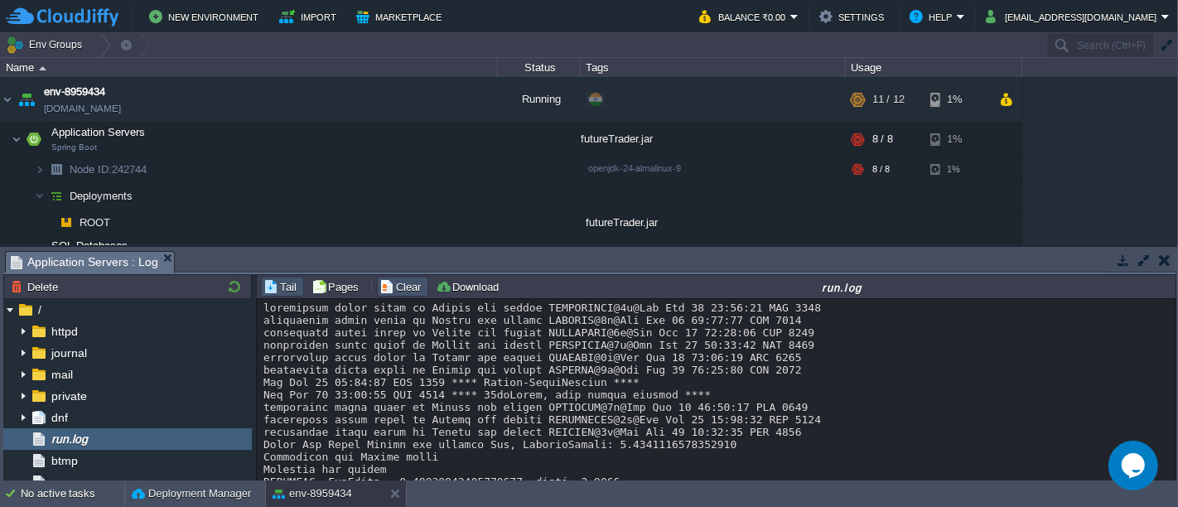
click at [396, 285] on button "Clear" at bounding box center [402, 286] width 46 height 15
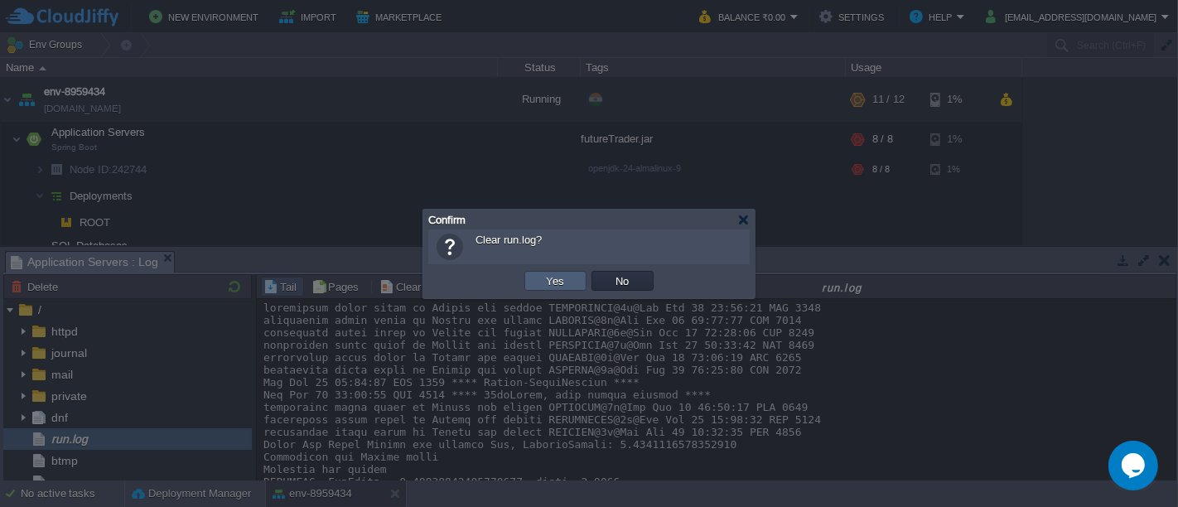
click at [568, 277] on td "Yes" at bounding box center [555, 281] width 62 height 20
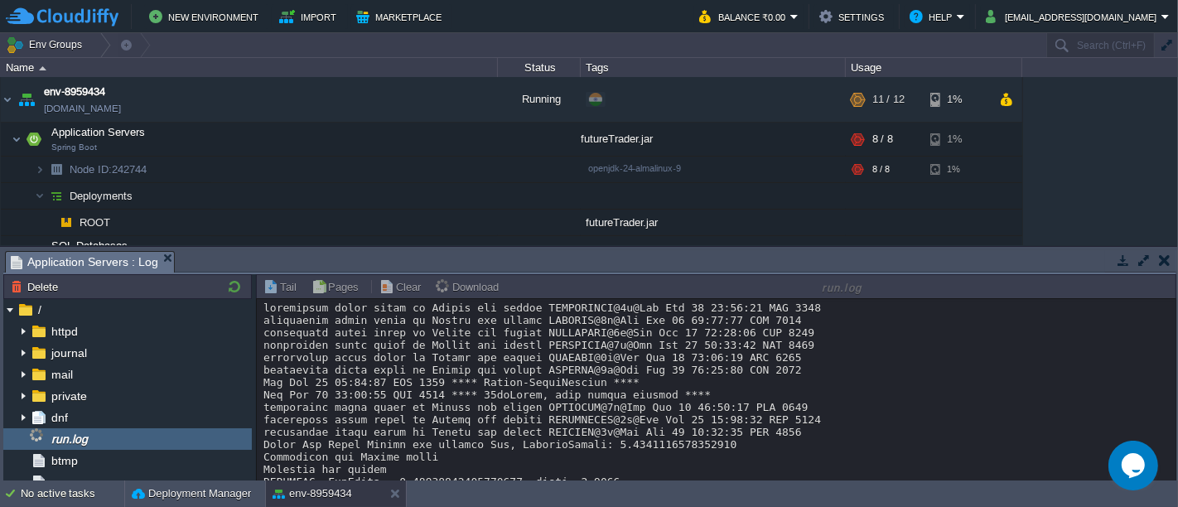
click at [1167, 262] on button "button" at bounding box center [1164, 260] width 12 height 15
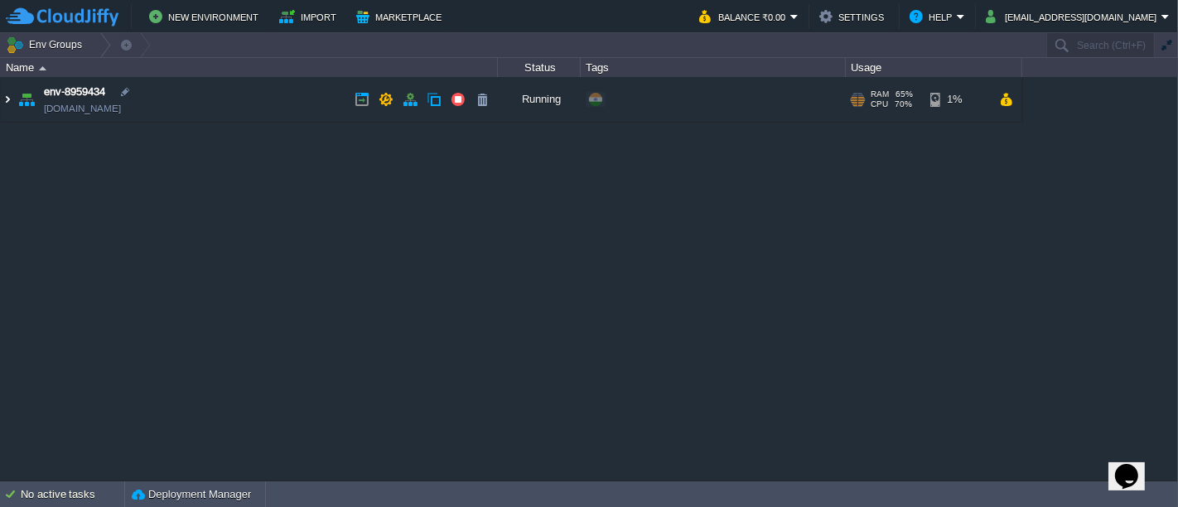
click at [7, 94] on img at bounding box center [7, 99] width 13 height 45
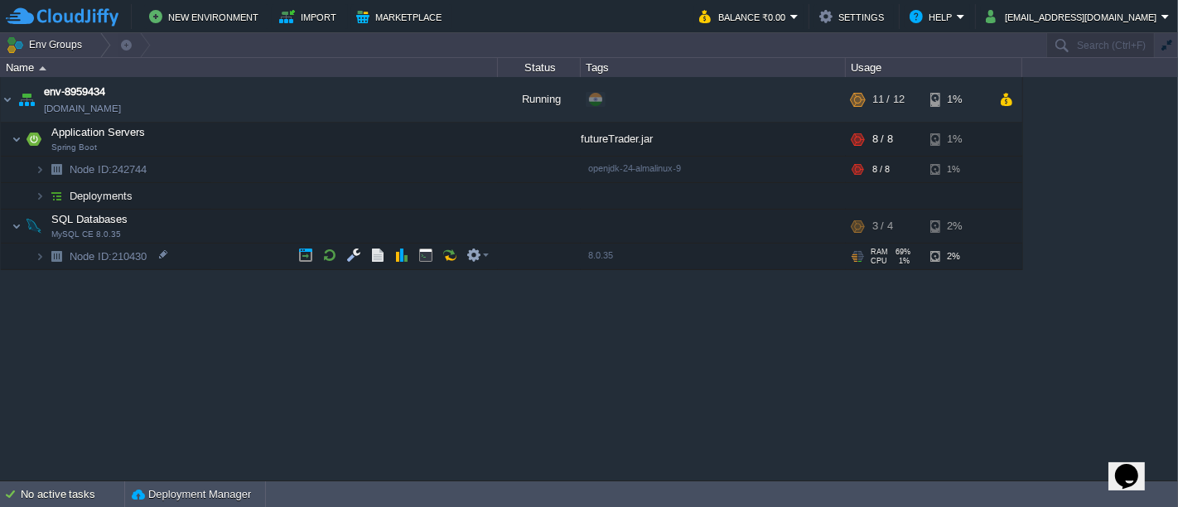
click at [361, 370] on div "env-8959434 env-8959434.in1.cloudjiffy.net Running + Add to Env Group RAM 65% C…" at bounding box center [589, 278] width 1178 height 402
